Goal: Book appointment/travel/reservation

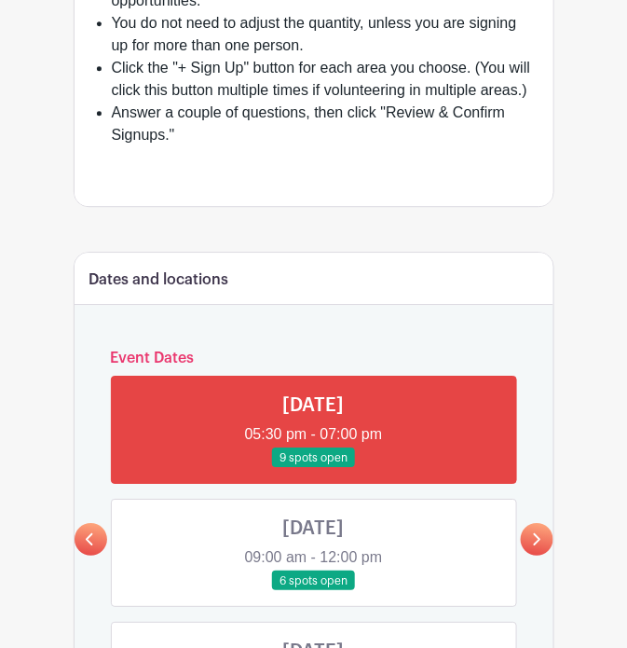
scroll to position [805, 0]
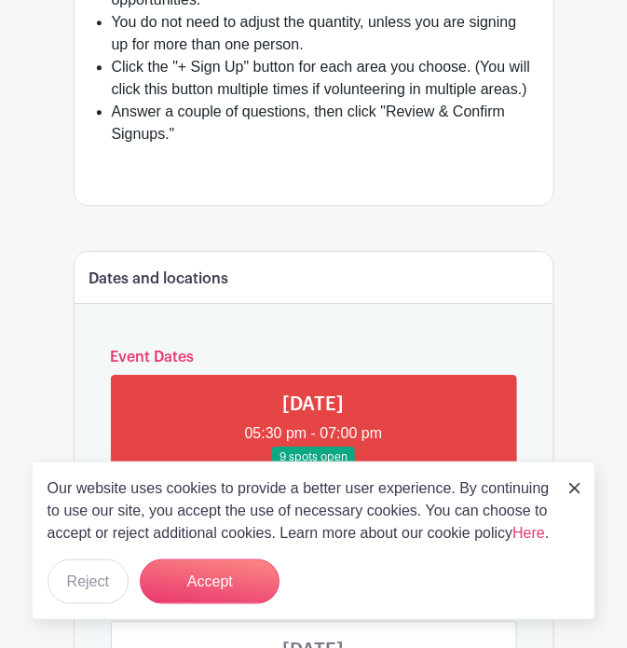
click at [573, 494] on img at bounding box center [575, 488] width 11 height 11
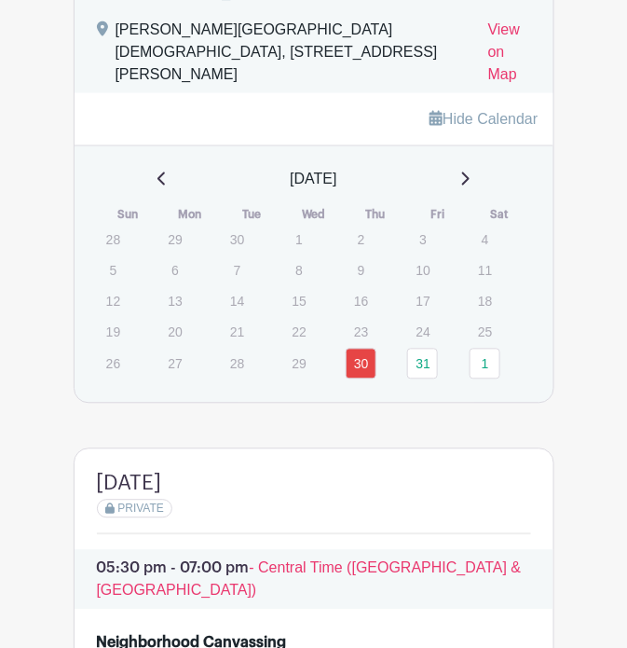
scroll to position [1627, 0]
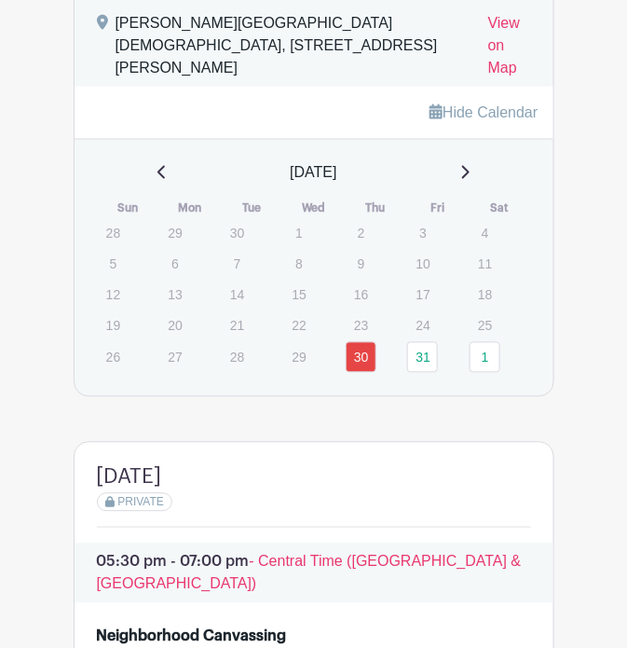
click at [416, 342] on link "31" at bounding box center [422, 357] width 31 height 31
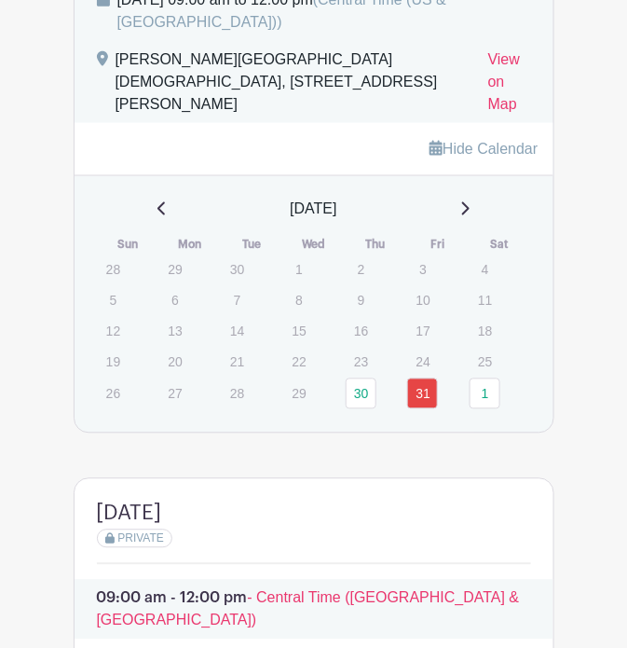
scroll to position [1589, 0]
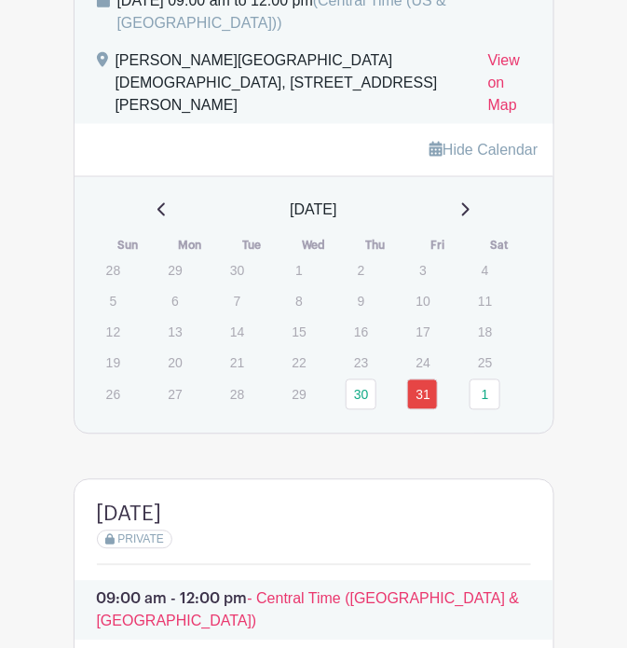
click at [487, 379] on link "1" at bounding box center [485, 394] width 31 height 31
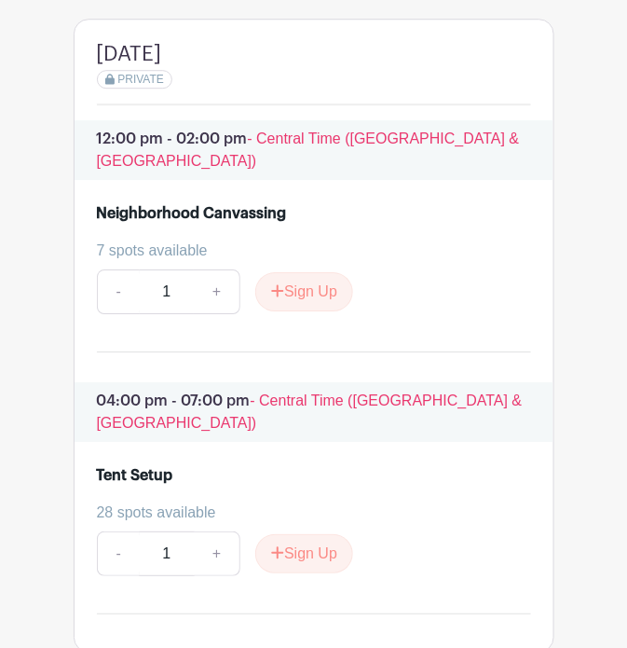
scroll to position [2080, 0]
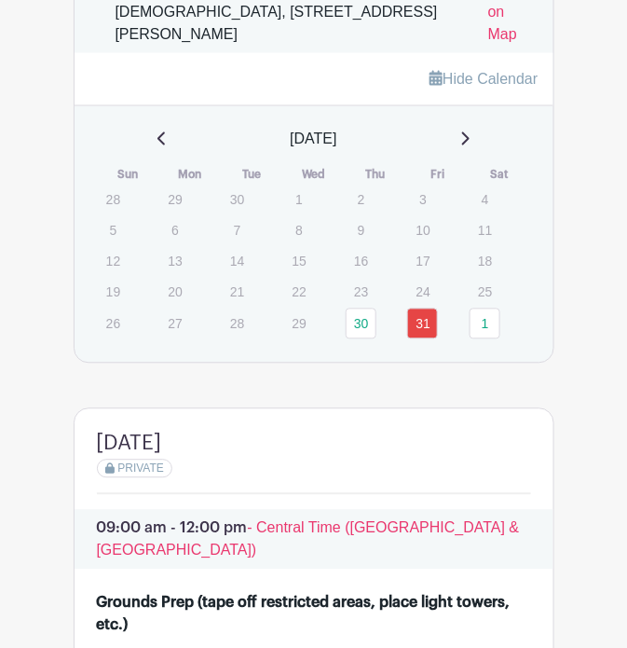
scroll to position [1648, 0]
